Goal: Check status: Check status

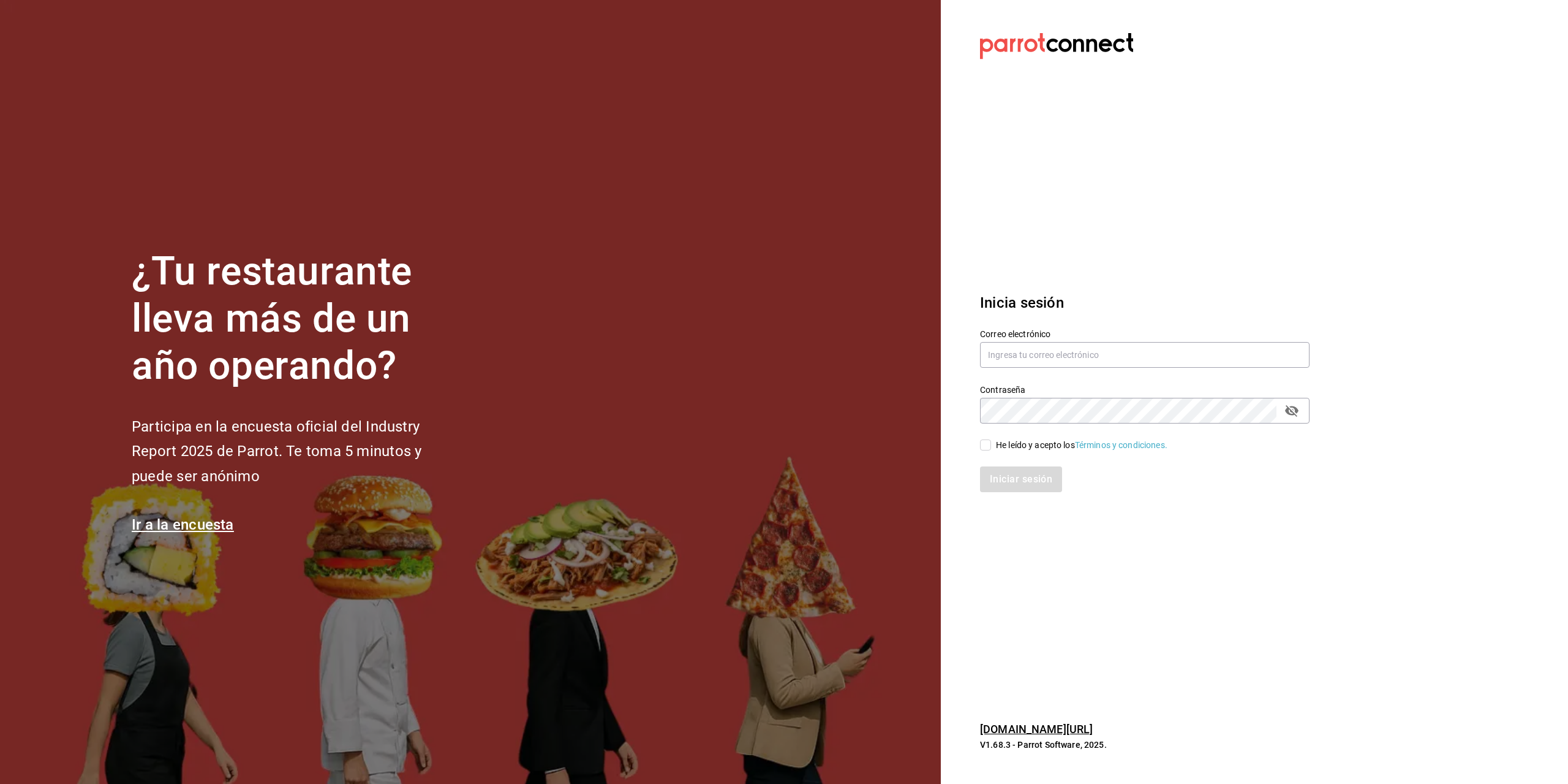
click at [1009, 338] on label "Correo electrónico" at bounding box center [1145, 334] width 330 height 8
click at [1015, 345] on input "text" at bounding box center [1145, 355] width 330 height 26
type input "luis.gomez.2302@gmail.com"
click at [1011, 441] on div "He leído y acepto los Términos y condiciones." at bounding box center [1082, 444] width 172 height 12
click at [991, 441] on input "He leído y acepto los Términos y condiciones." at bounding box center [985, 444] width 11 height 11
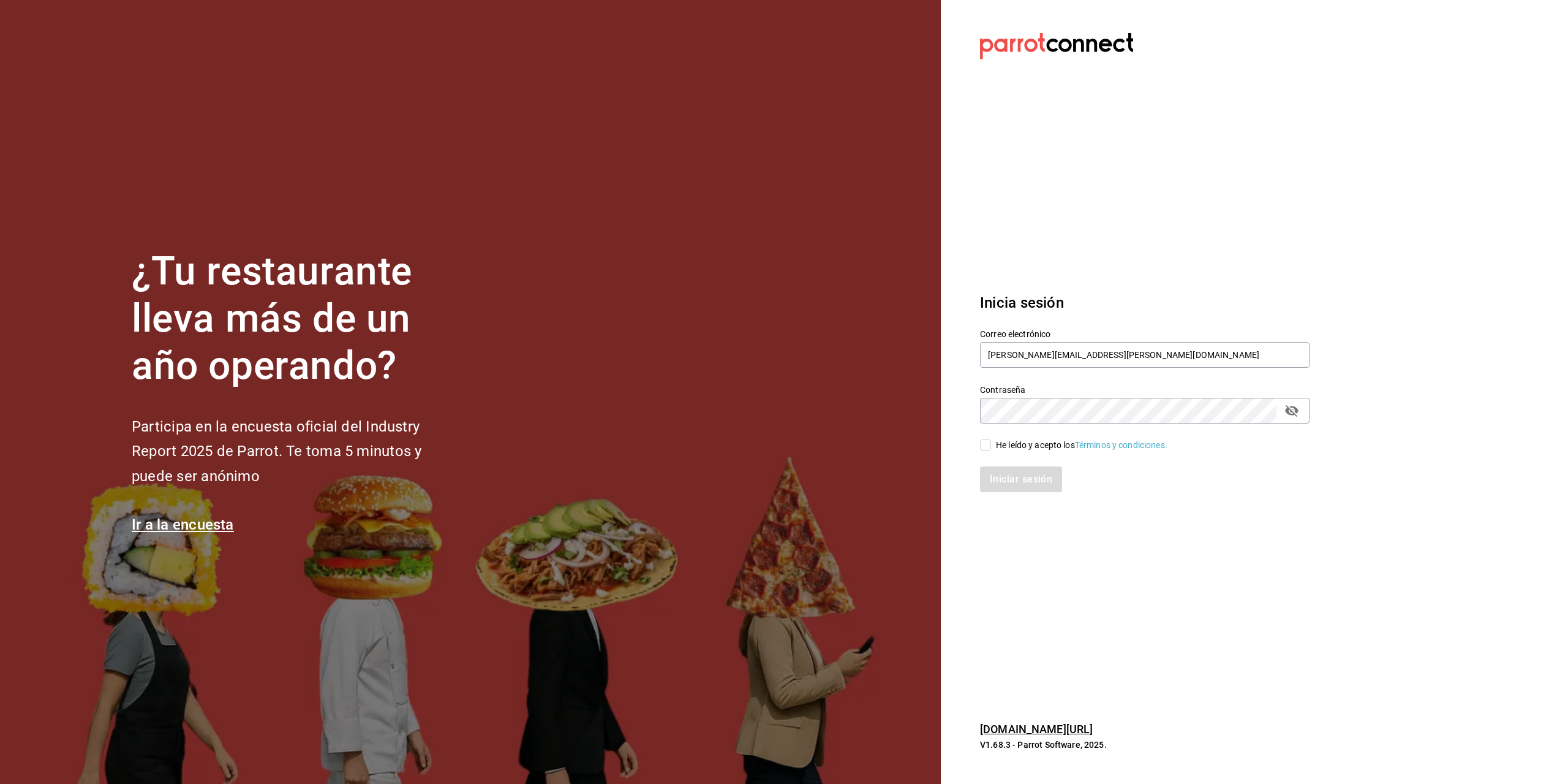
checkbox input "true"
drag, startPoint x: 1019, startPoint y: 473, endPoint x: 1030, endPoint y: 480, distance: 13.0
click at [1019, 473] on button "Iniciar sesión" at bounding box center [1022, 479] width 83 height 26
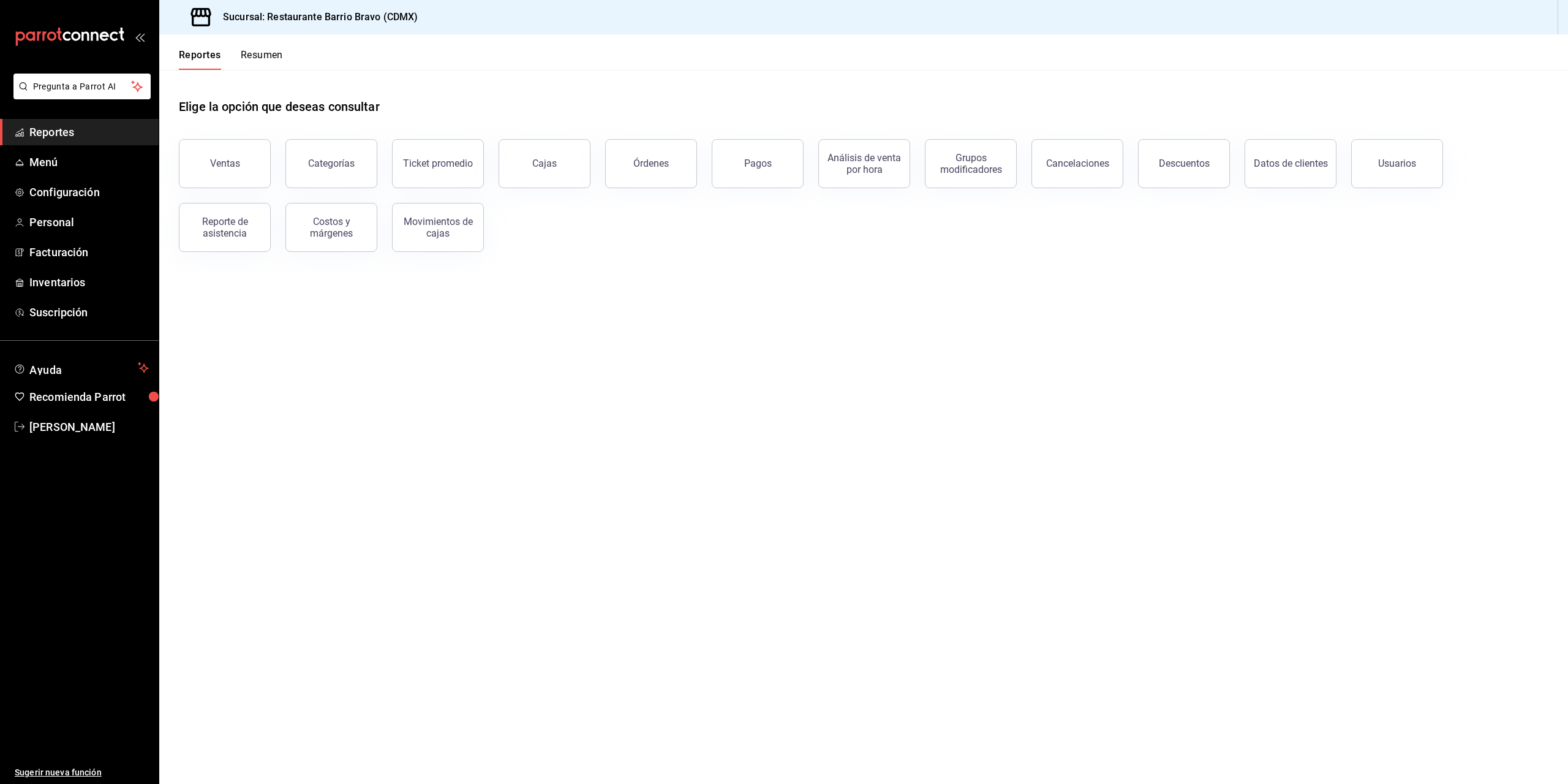
click at [263, 48] on div "Reportes Resumen" at bounding box center [221, 51] width 124 height 36
click at [263, 50] on button "Resumen" at bounding box center [261, 59] width 42 height 21
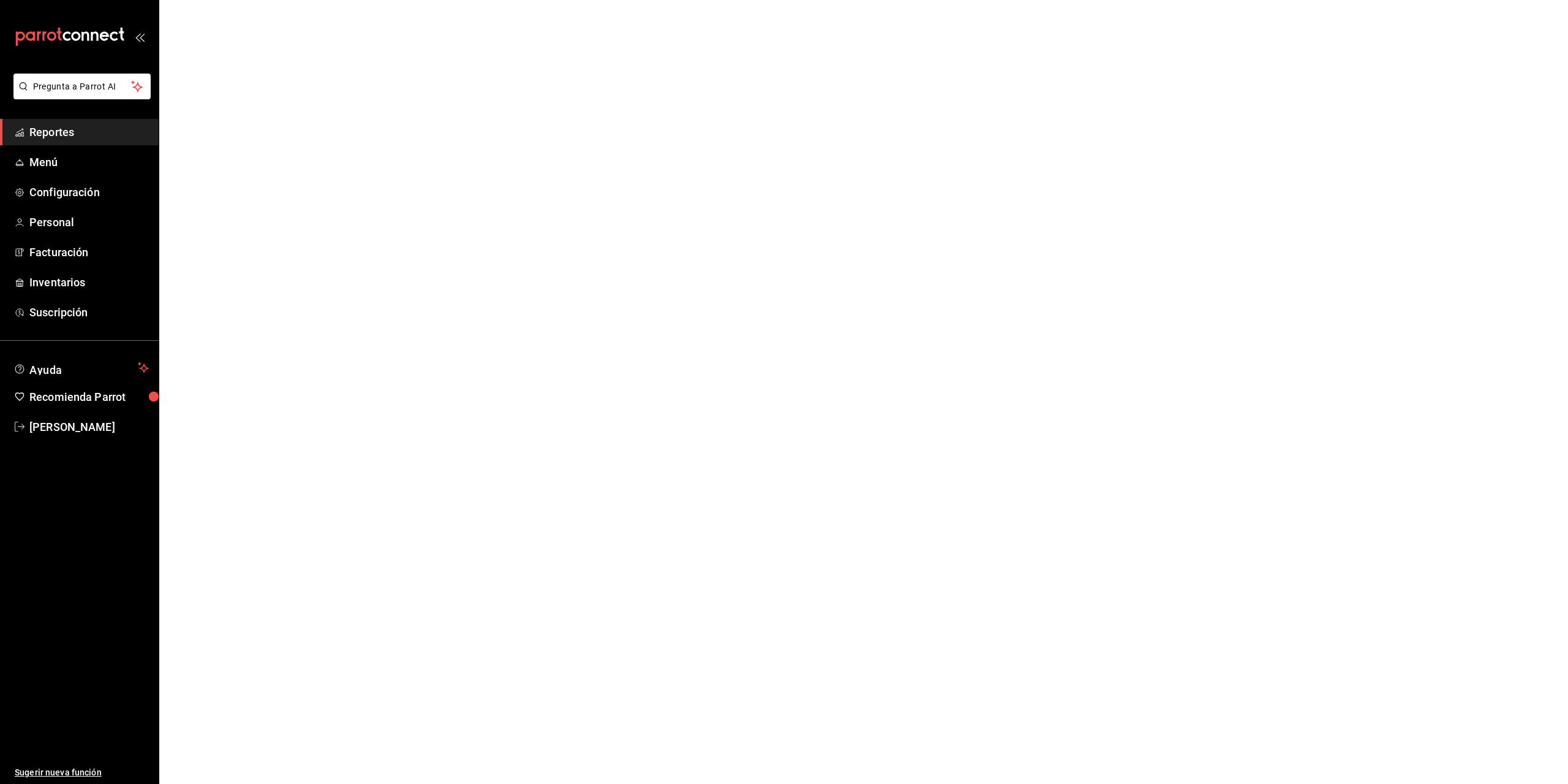
click at [284, 0] on html "Pregunta a Parrot AI Reportes Menú Configuración Personal Facturación Inventari…" at bounding box center [784, 0] width 1568 height 0
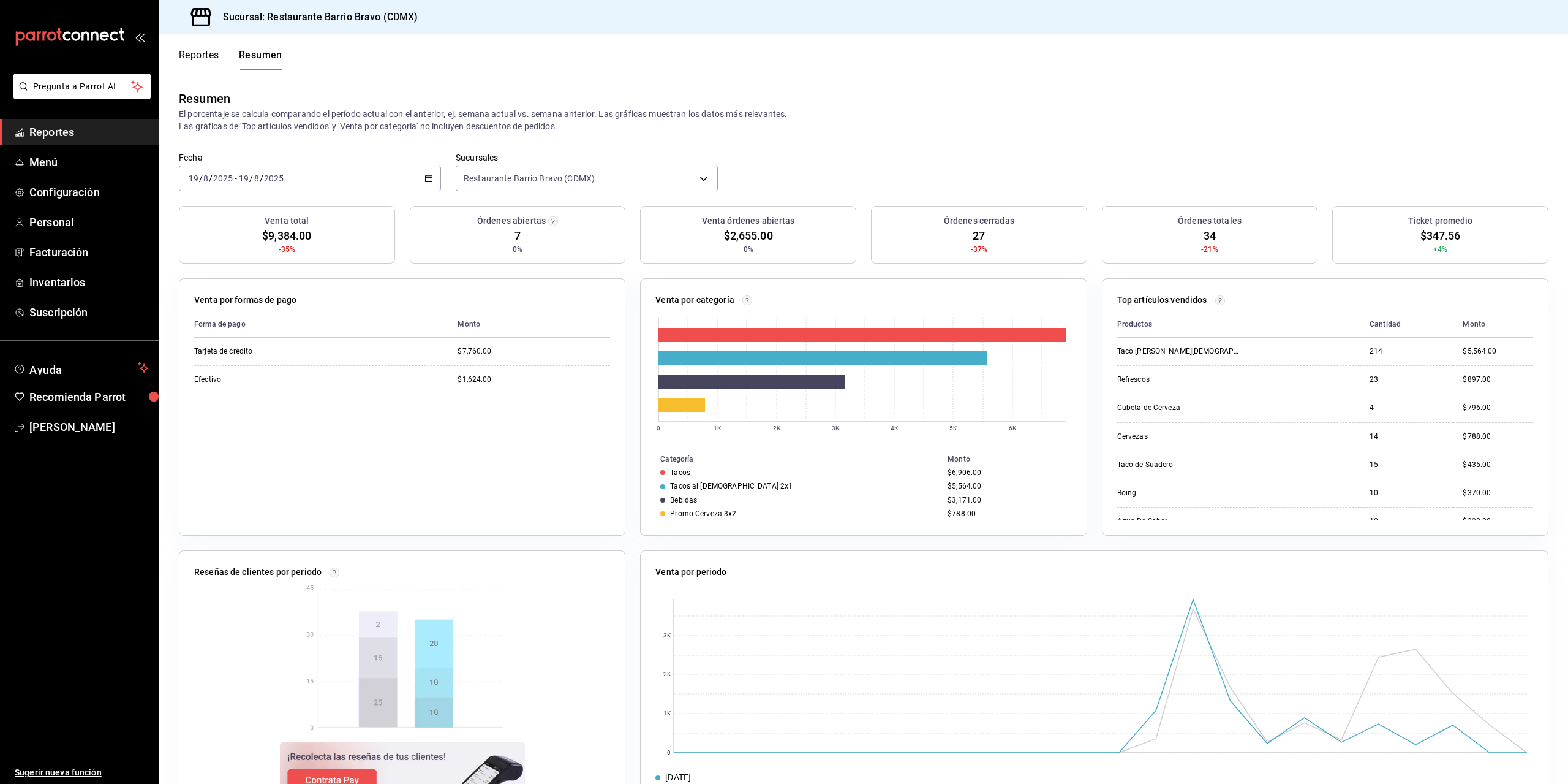
click at [63, 41] on icon "mailbox folders" at bounding box center [70, 37] width 110 height 18
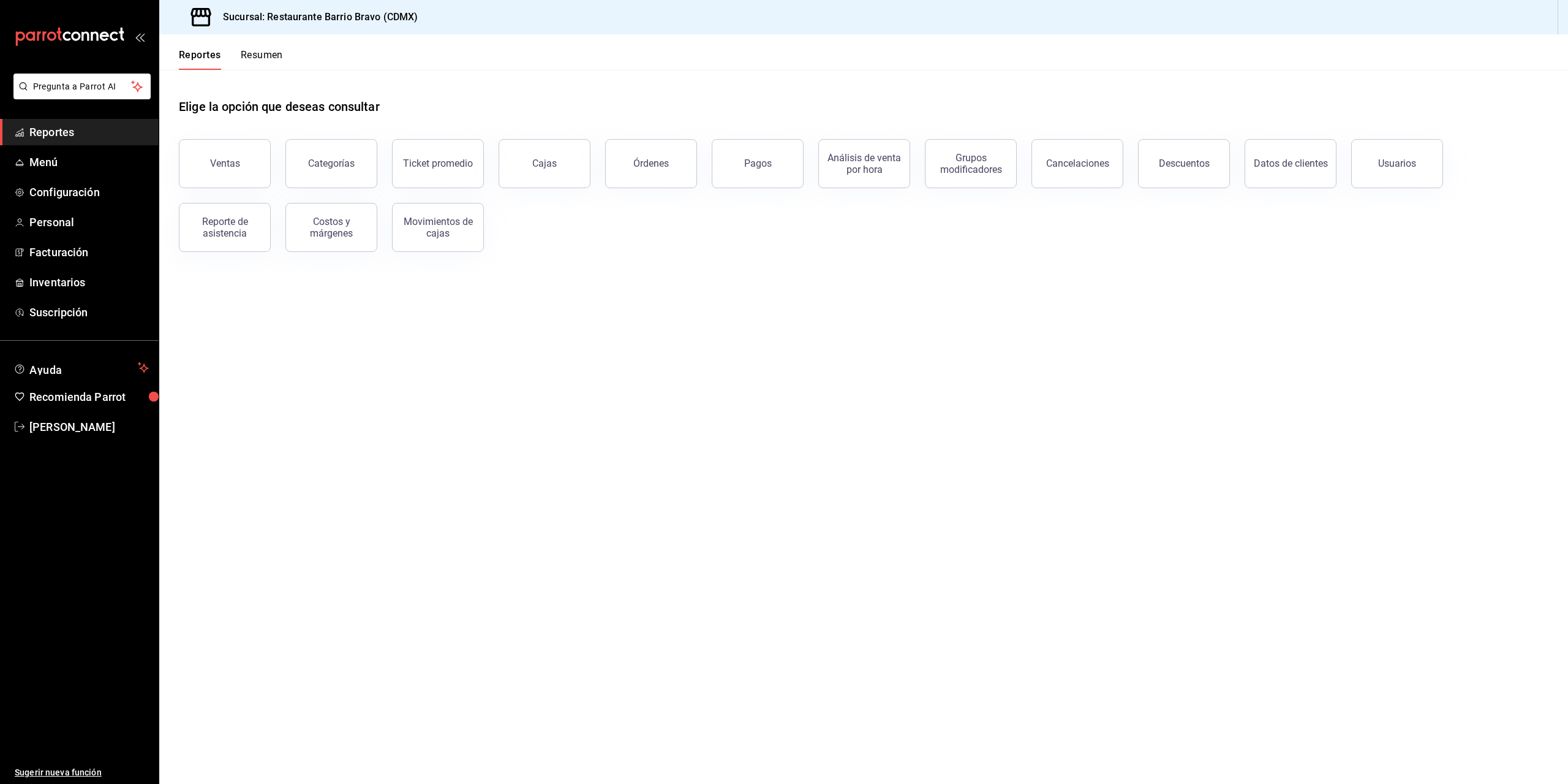
click at [256, 62] on button "Resumen" at bounding box center [261, 59] width 42 height 21
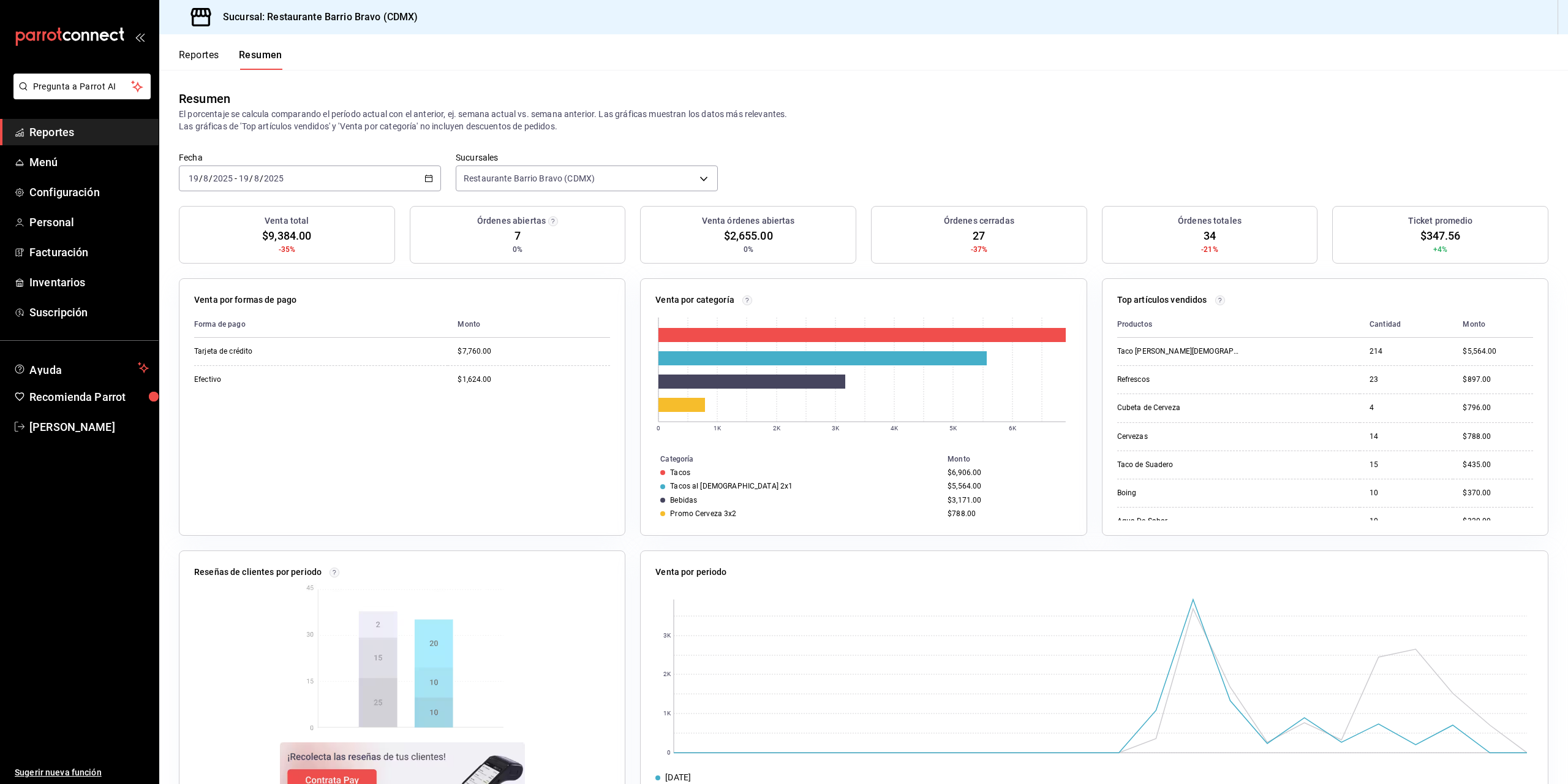
click at [429, 176] on icon "button" at bounding box center [428, 179] width 8 height 8
click at [263, 354] on span "Rango de fechas" at bounding box center [237, 353] width 95 height 12
click at [342, 317] on abbr "12" at bounding box center [342, 314] width 8 height 8
click at [66, 27] on div "mailbox folders" at bounding box center [79, 37] width 159 height 74
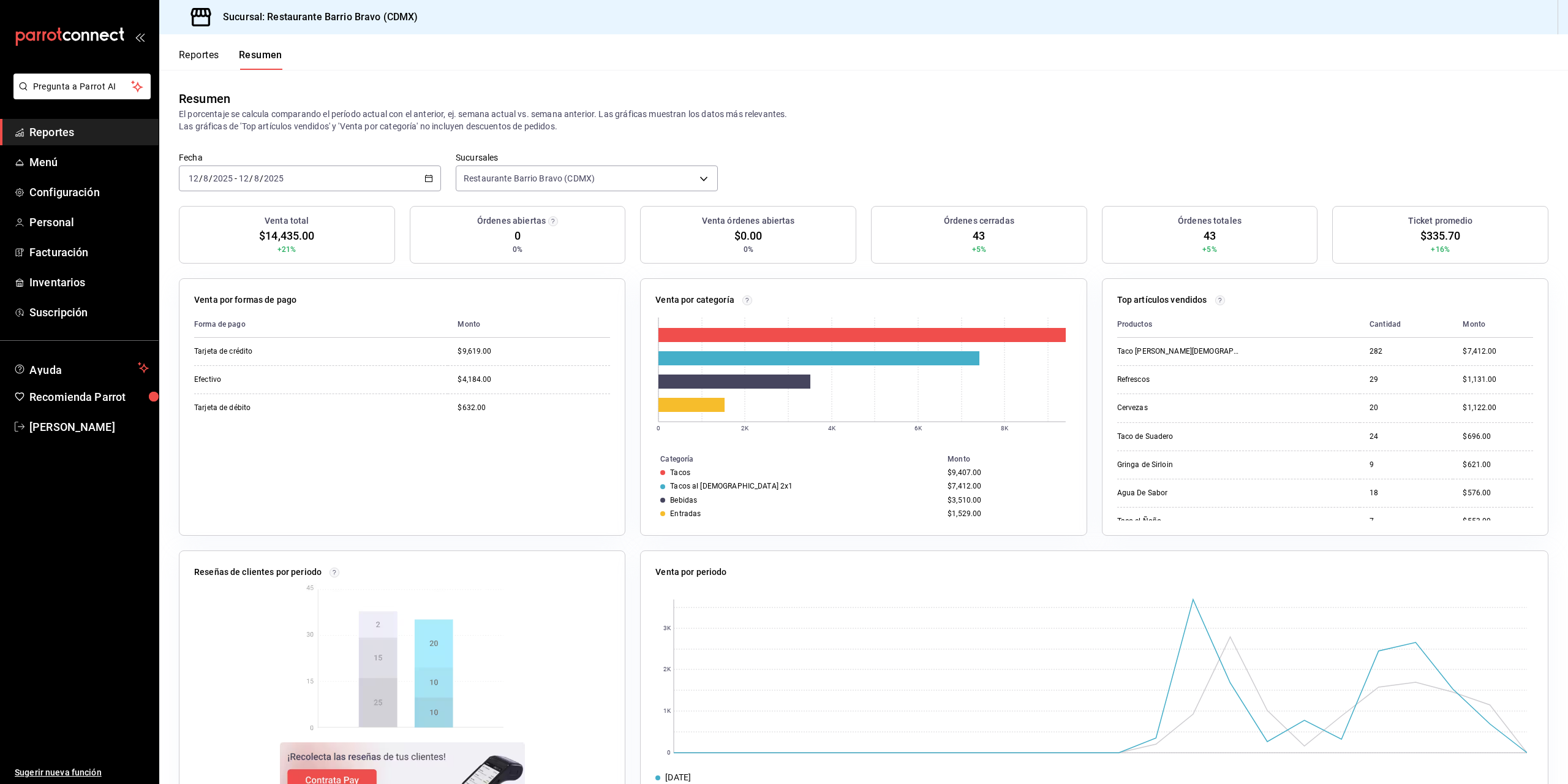
click at [67, 32] on icon "mailbox folders" at bounding box center [66, 36] width 8 height 9
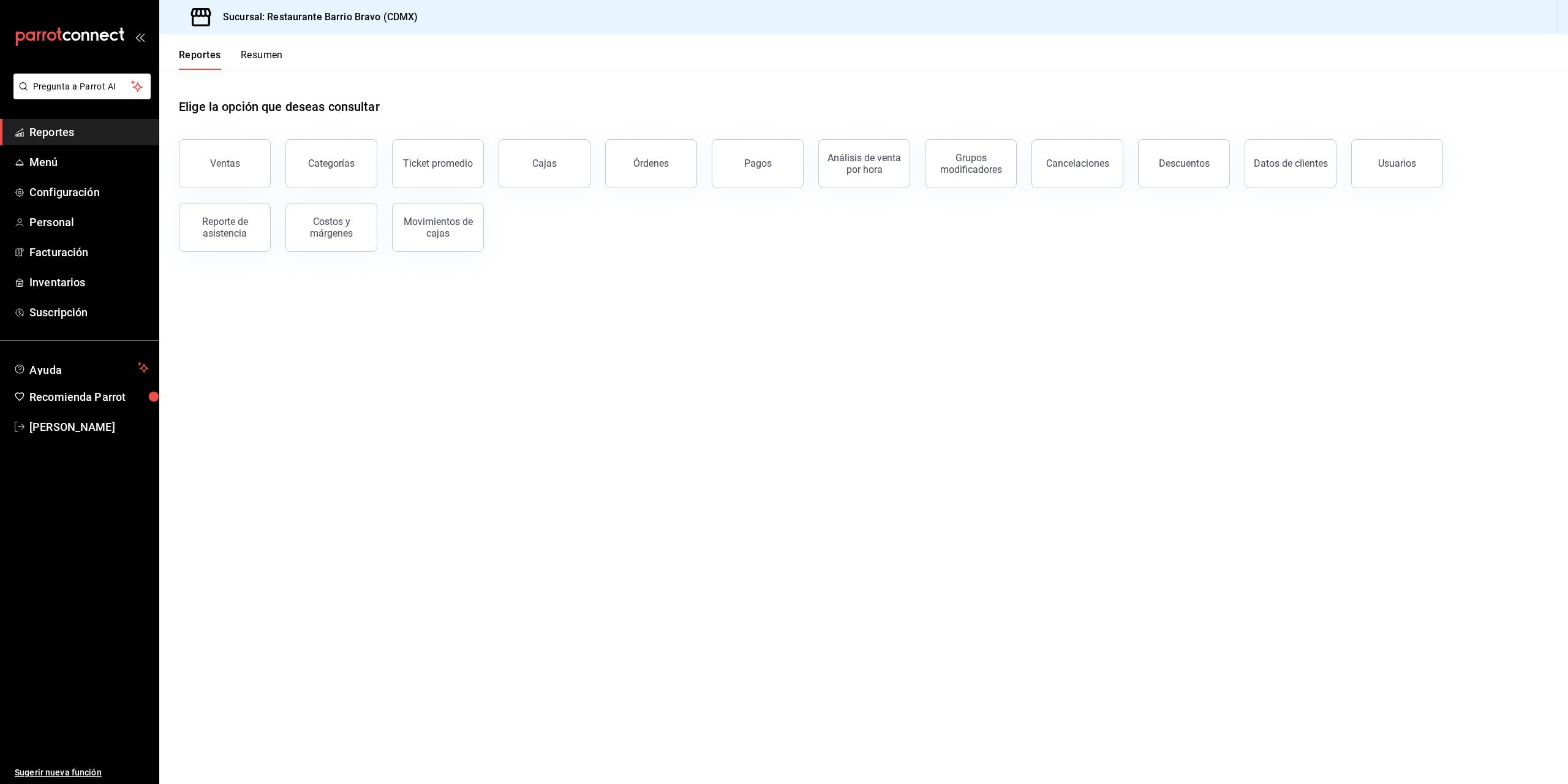
click at [5, 32] on div "mailbox folders" at bounding box center [79, 37] width 159 height 74
click at [22, 36] on icon "mailbox folders" at bounding box center [70, 37] width 110 height 18
click at [276, 55] on button "Resumen" at bounding box center [261, 59] width 42 height 21
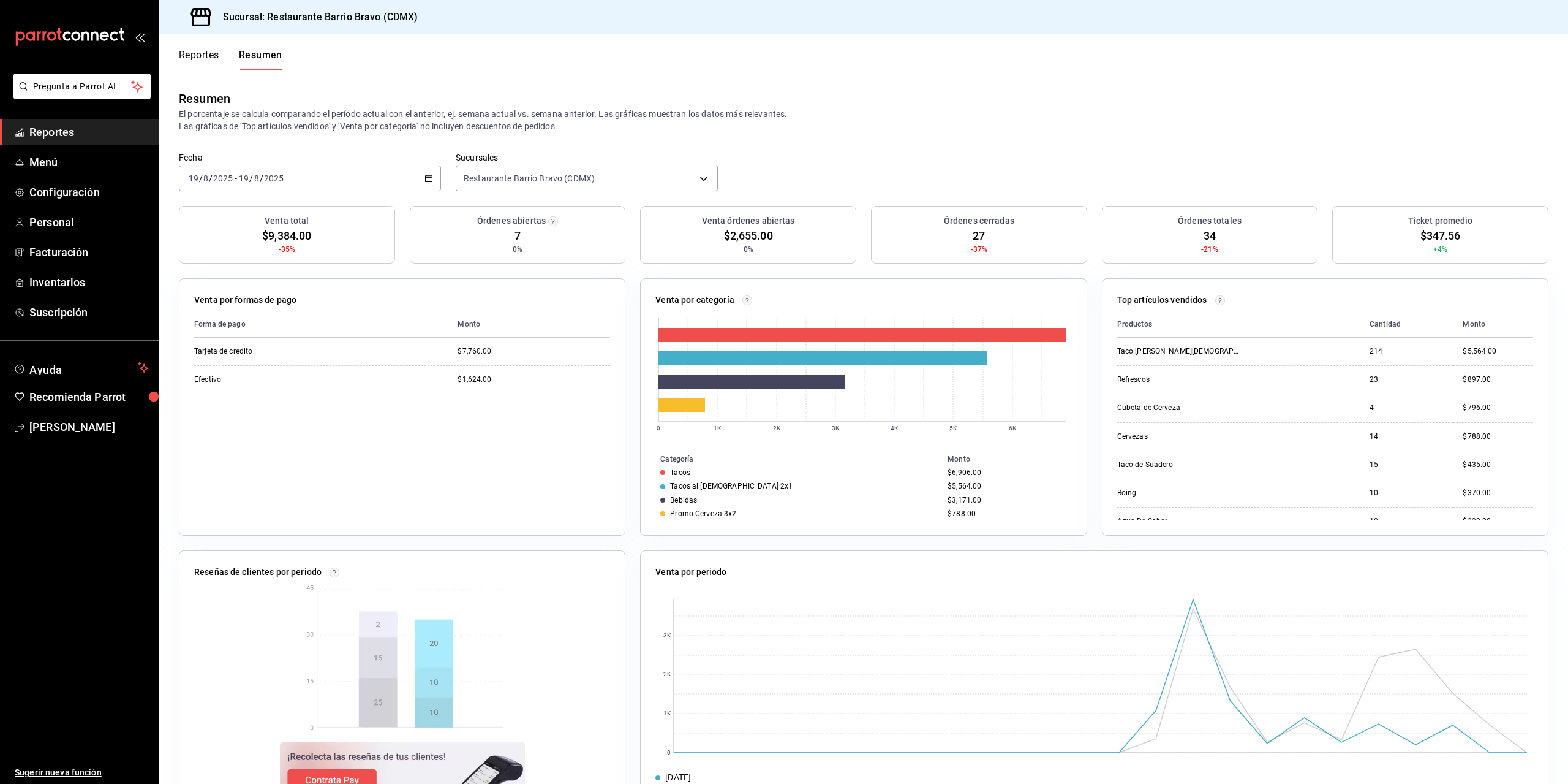
click at [94, 37] on icon "mailbox folders" at bounding box center [70, 37] width 110 height 18
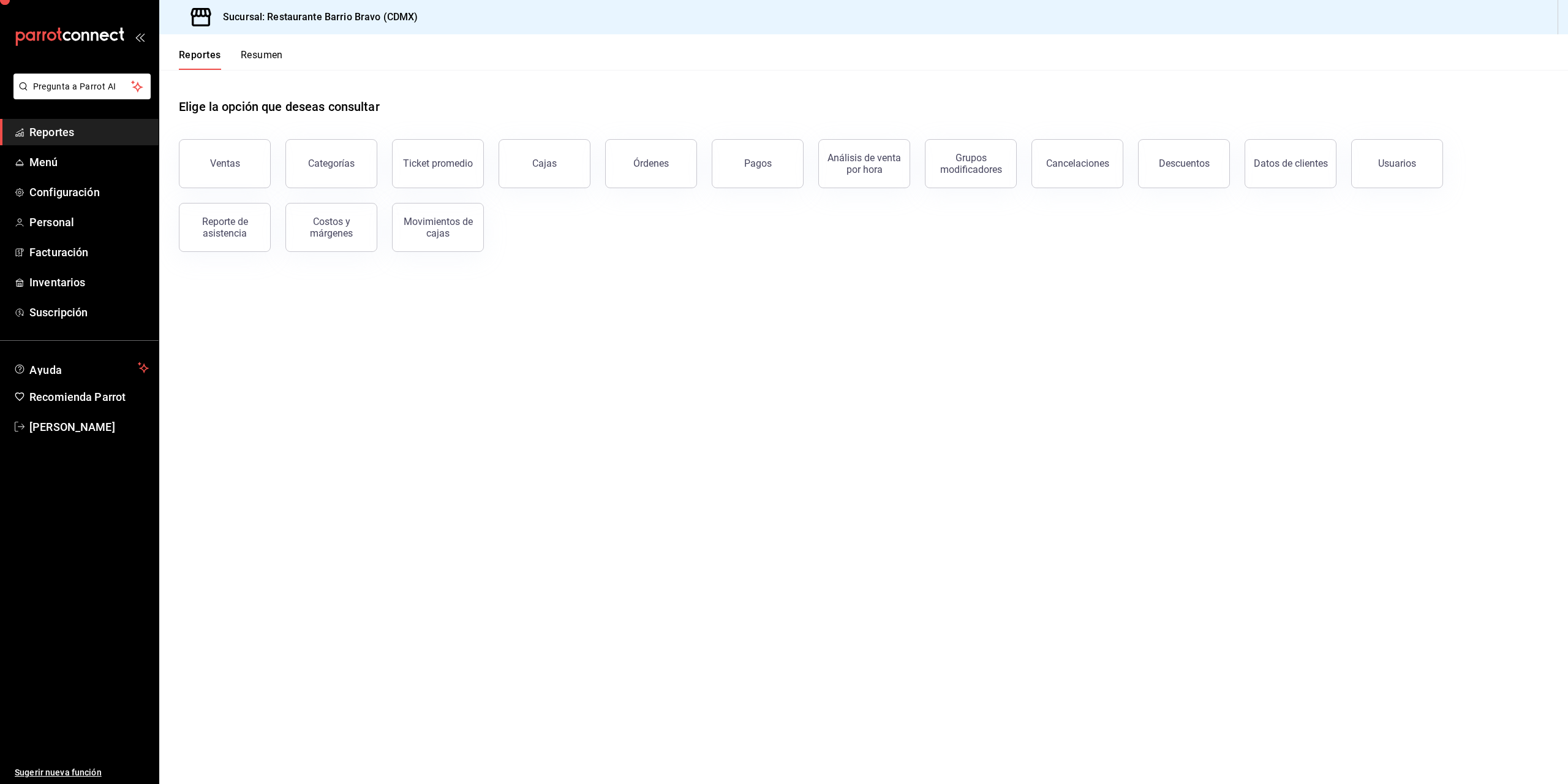
click at [252, 58] on button "Resumen" at bounding box center [261, 59] width 42 height 21
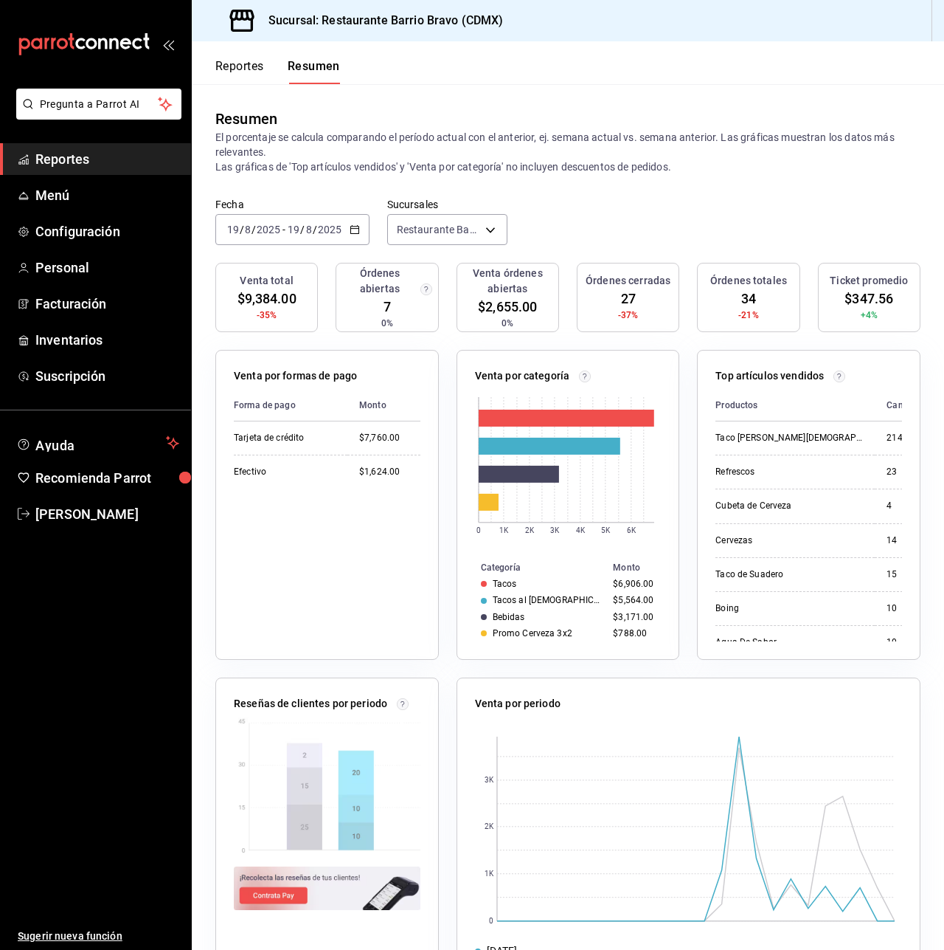
click at [51, 35] on icon "mailbox folders" at bounding box center [84, 44] width 133 height 22
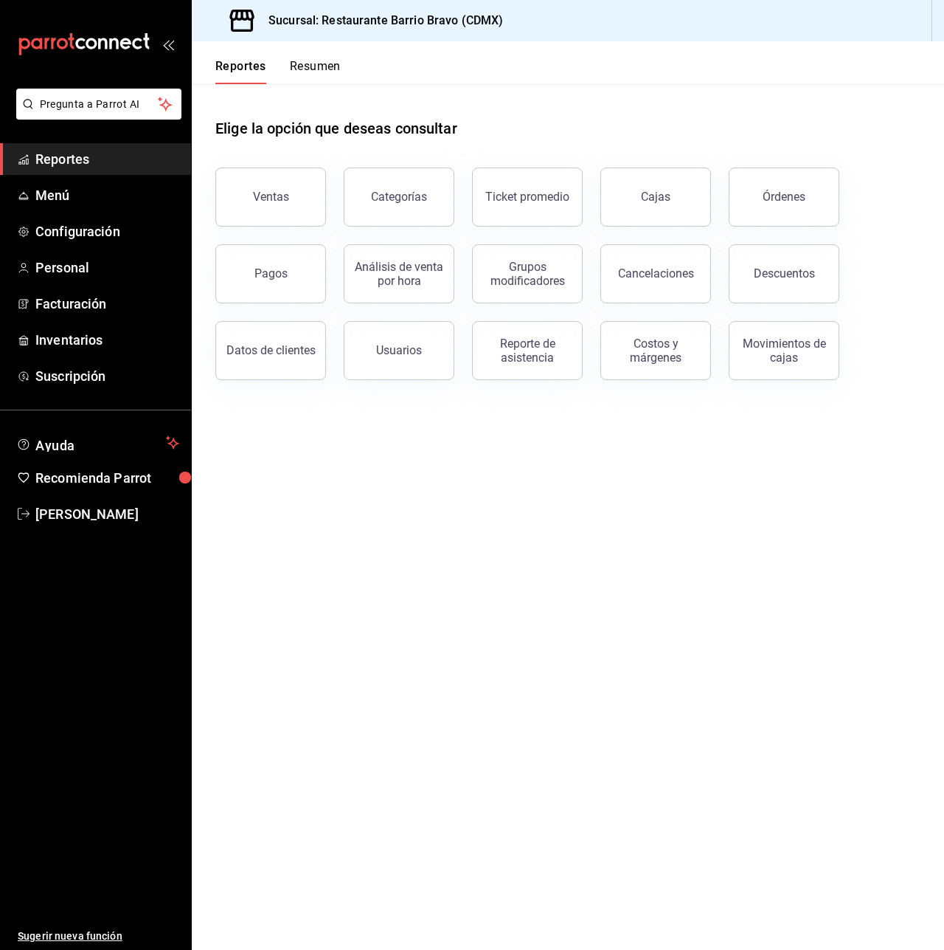
click at [305, 61] on button "Resumen" at bounding box center [315, 71] width 51 height 25
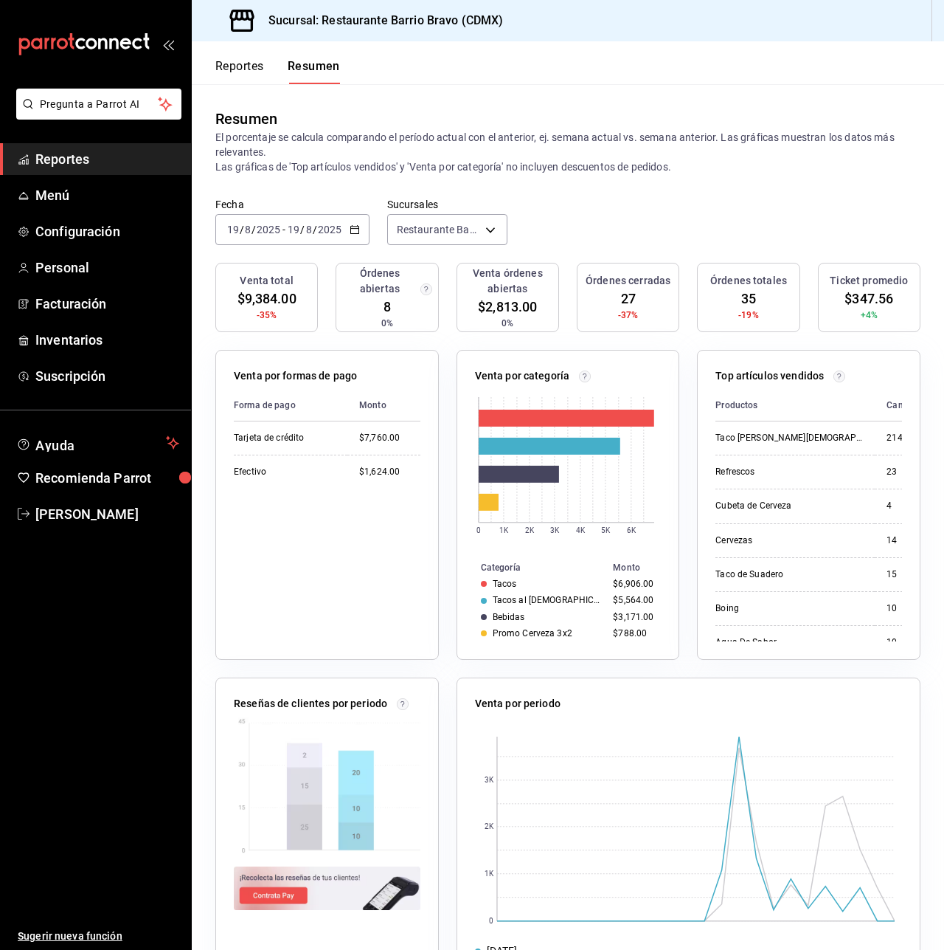
click at [521, 176] on div "Resumen El porcentaje se calcula comparando el período actual con el anterior, …" at bounding box center [568, 141] width 753 height 114
click at [826, 190] on div "Resumen El porcentaje se calcula comparando el período actual con el anterior, …" at bounding box center [568, 141] width 753 height 114
click at [75, 36] on icon "mailbox folders" at bounding box center [84, 44] width 133 height 22
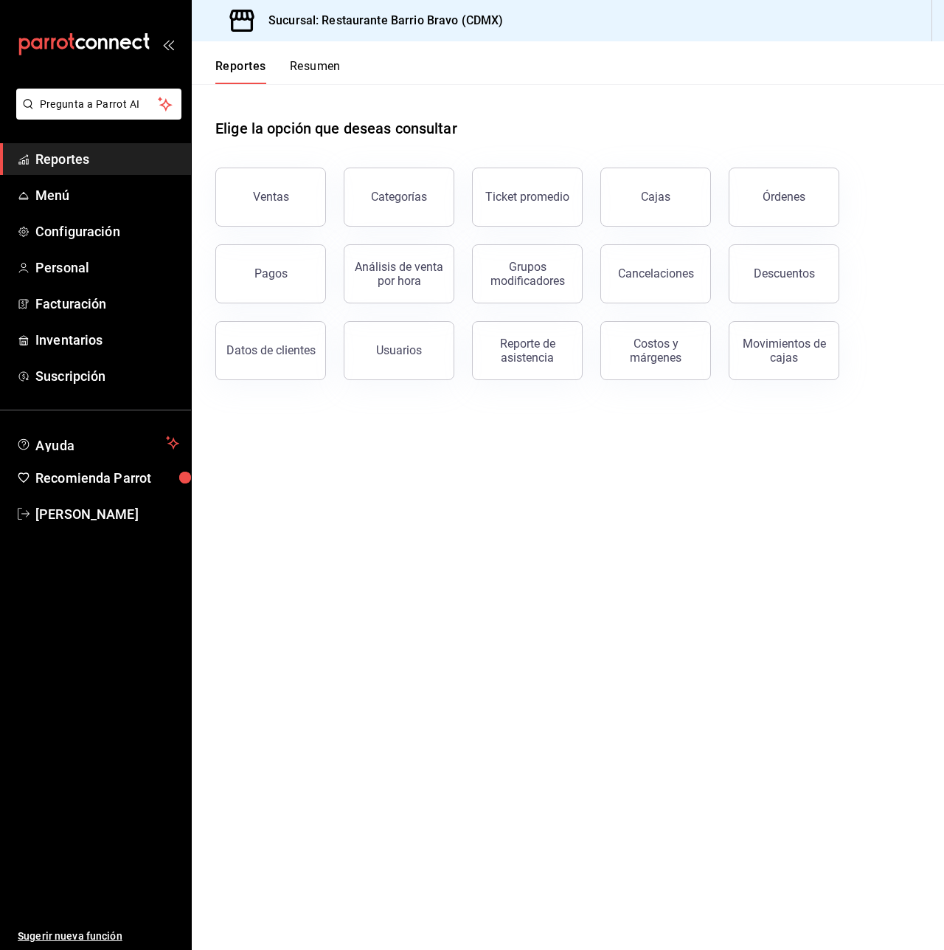
click at [322, 69] on button "Resumen" at bounding box center [315, 71] width 51 height 25
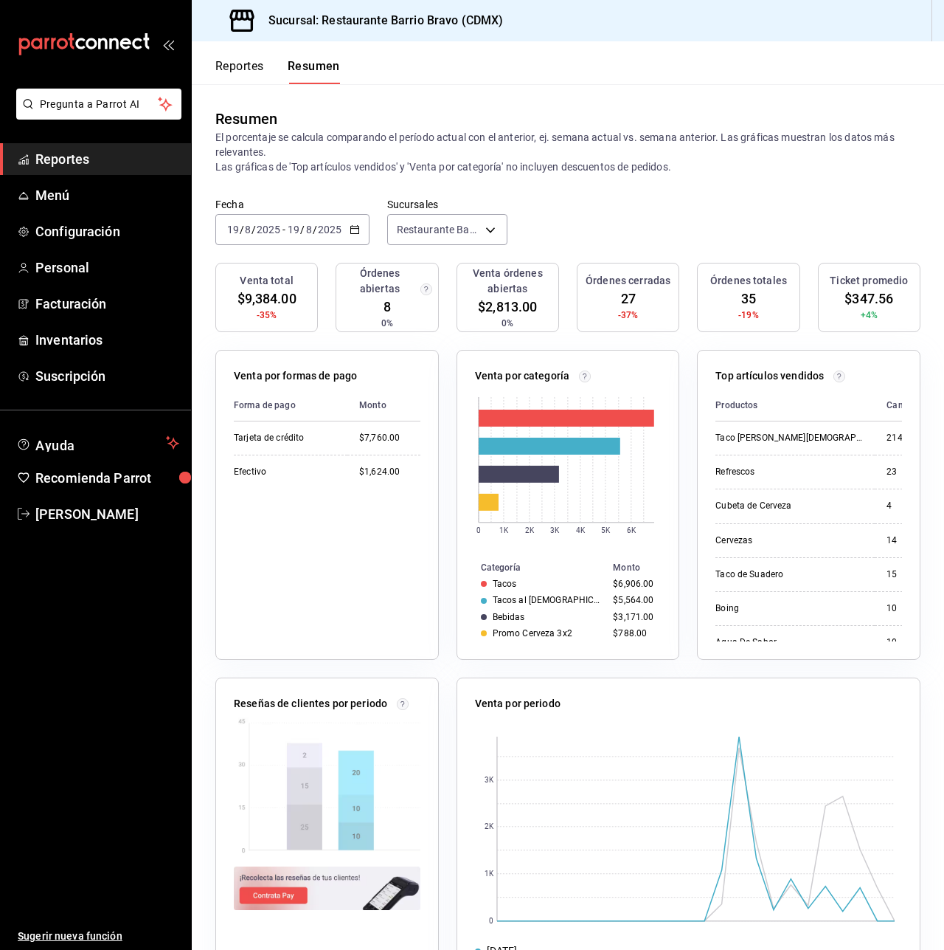
click at [80, 39] on icon "mailbox folders" at bounding box center [80, 43] width 10 height 11
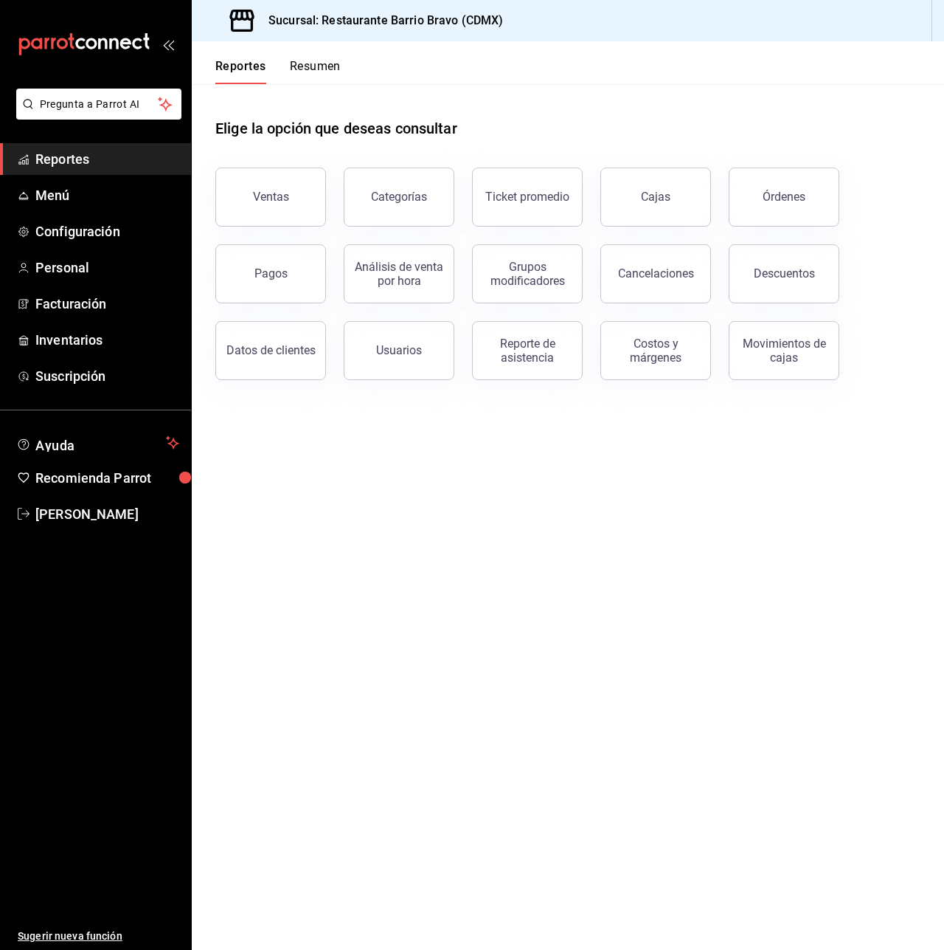
click at [318, 66] on button "Resumen" at bounding box center [315, 71] width 51 height 25
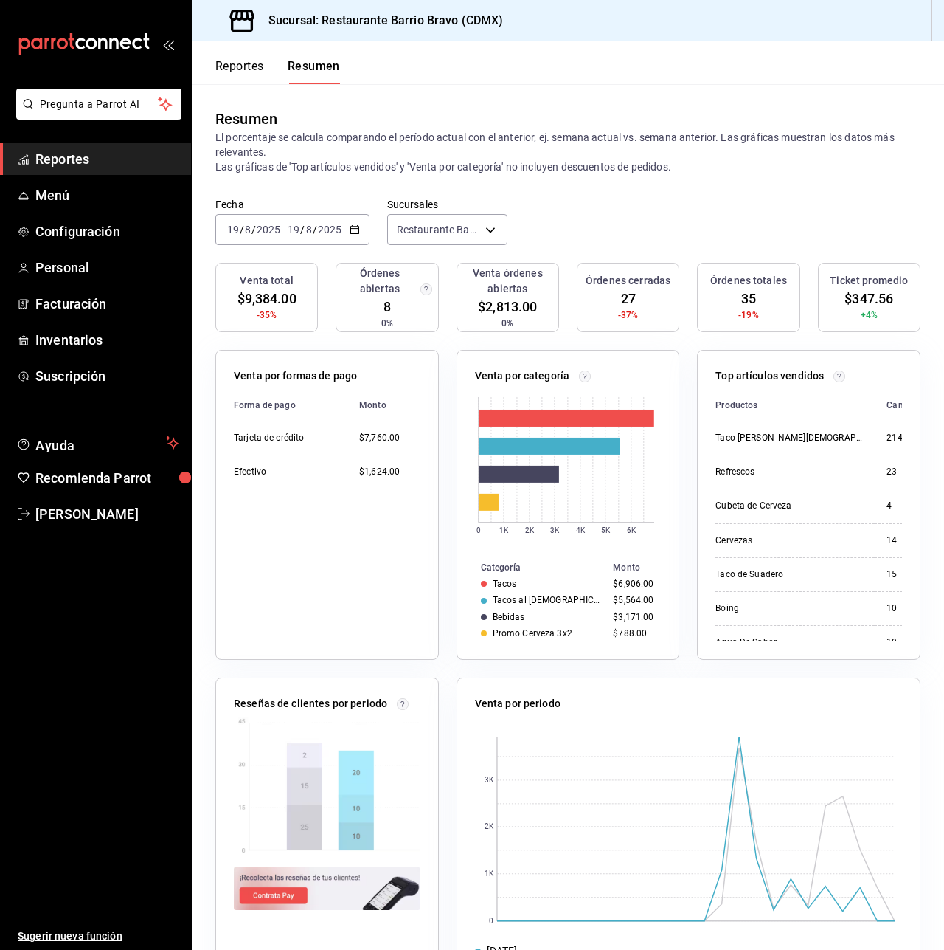
click at [116, 30] on div "mailbox folders" at bounding box center [95, 44] width 191 height 89
click at [115, 35] on icon "mailbox folders" at bounding box center [84, 44] width 133 height 22
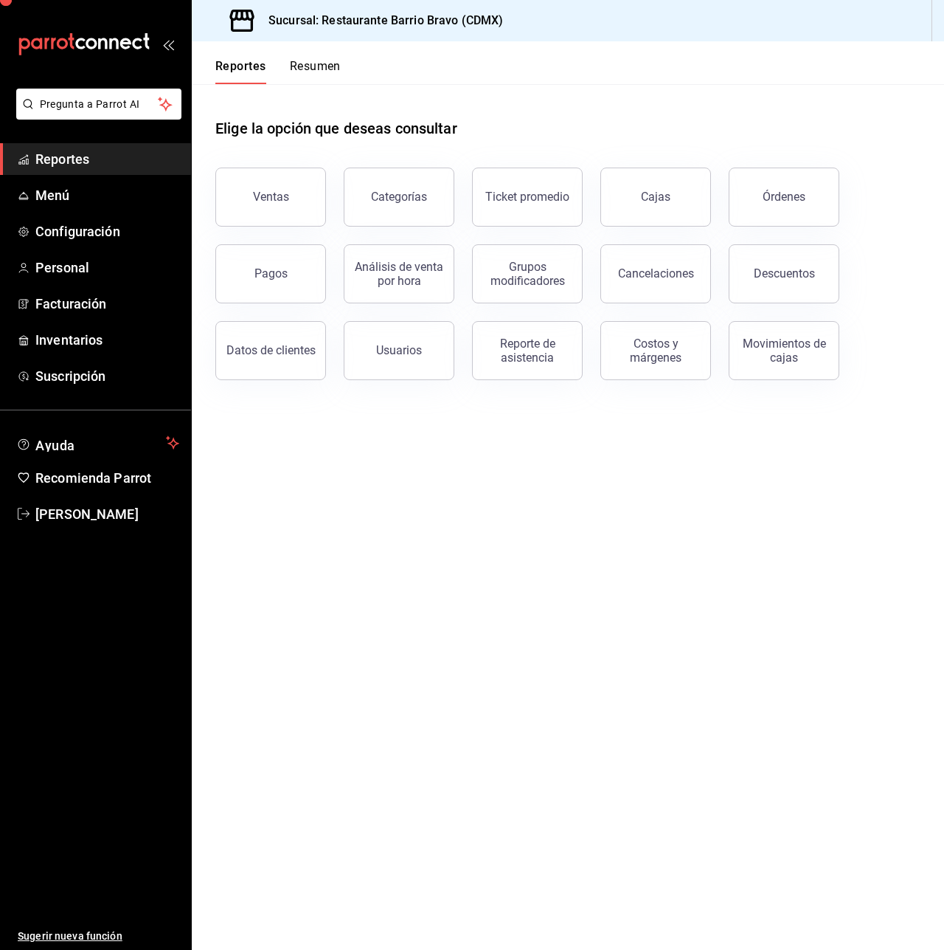
click at [301, 71] on button "Resumen" at bounding box center [315, 71] width 51 height 25
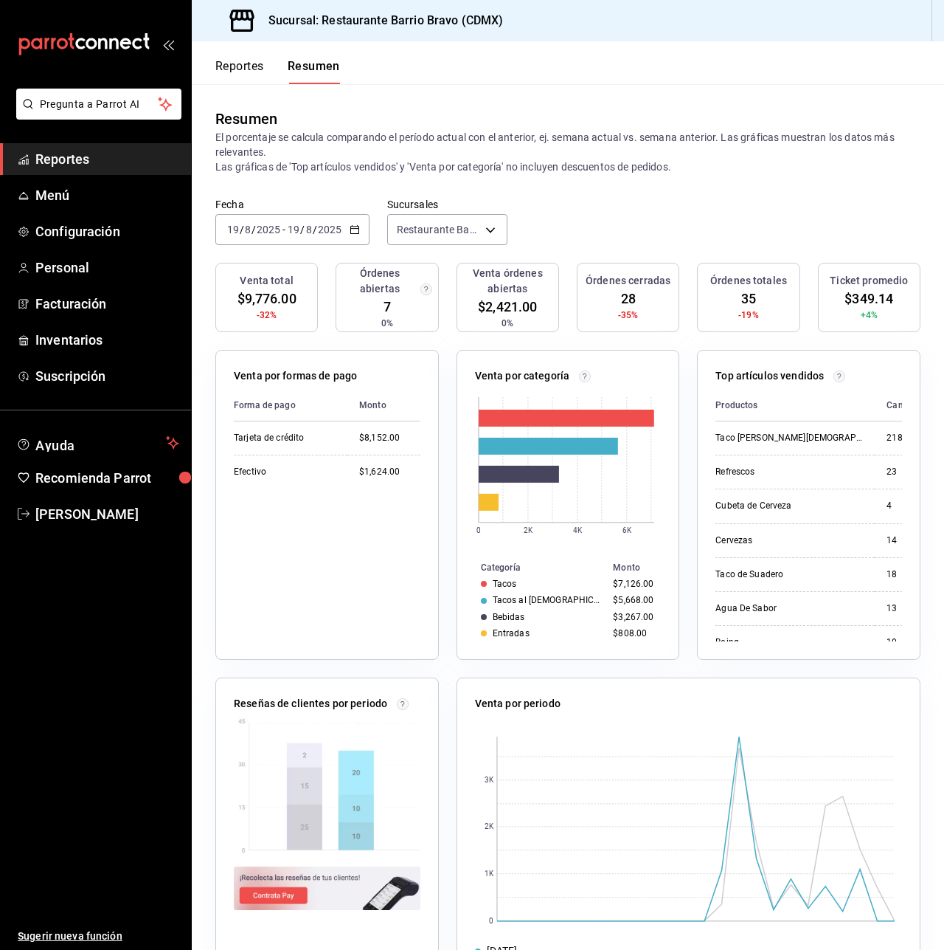
click at [96, 34] on icon "mailbox folders" at bounding box center [84, 44] width 133 height 22
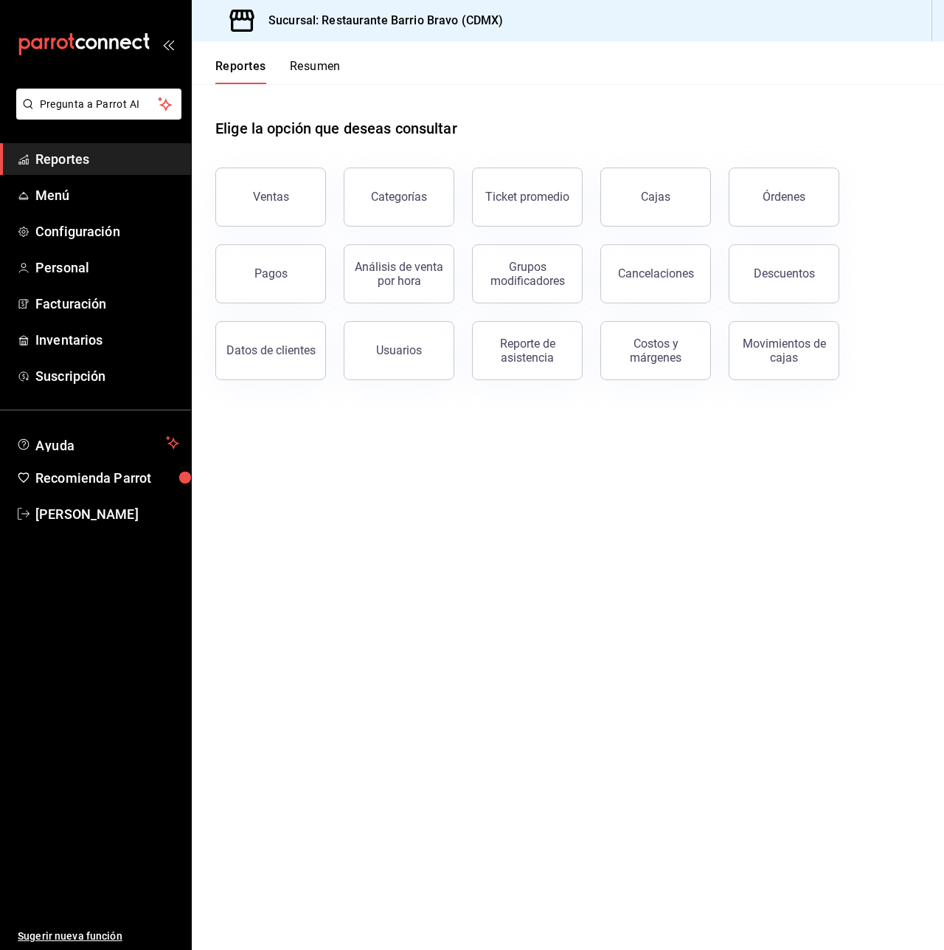
click at [93, 39] on icon "mailbox folders" at bounding box center [91, 43] width 11 height 11
click at [319, 63] on button "Resumen" at bounding box center [315, 71] width 51 height 25
